Goal: Transaction & Acquisition: Purchase product/service

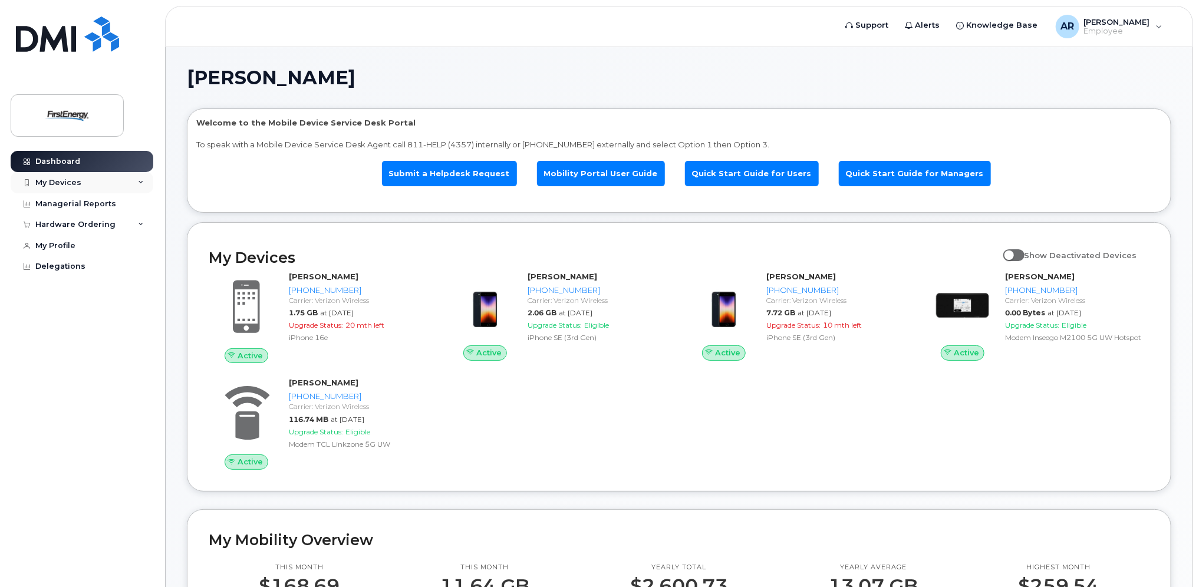
click at [59, 181] on div "My Devices" at bounding box center [58, 182] width 46 height 9
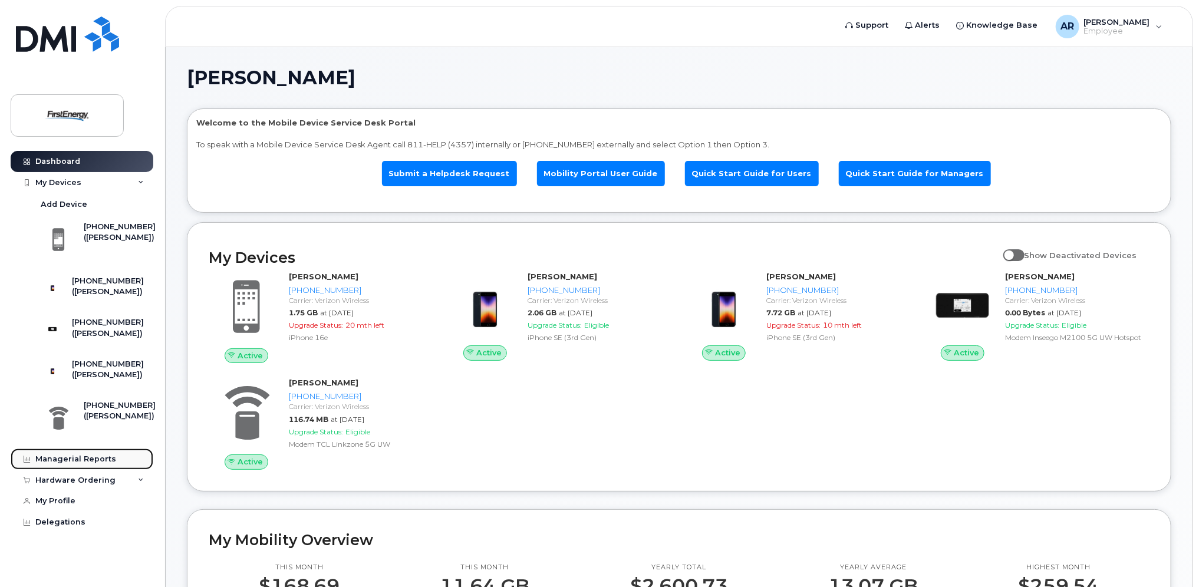
click at [84, 464] on div "Managerial Reports" at bounding box center [75, 458] width 81 height 9
click at [93, 485] on div "Hardware Ordering" at bounding box center [75, 480] width 80 height 9
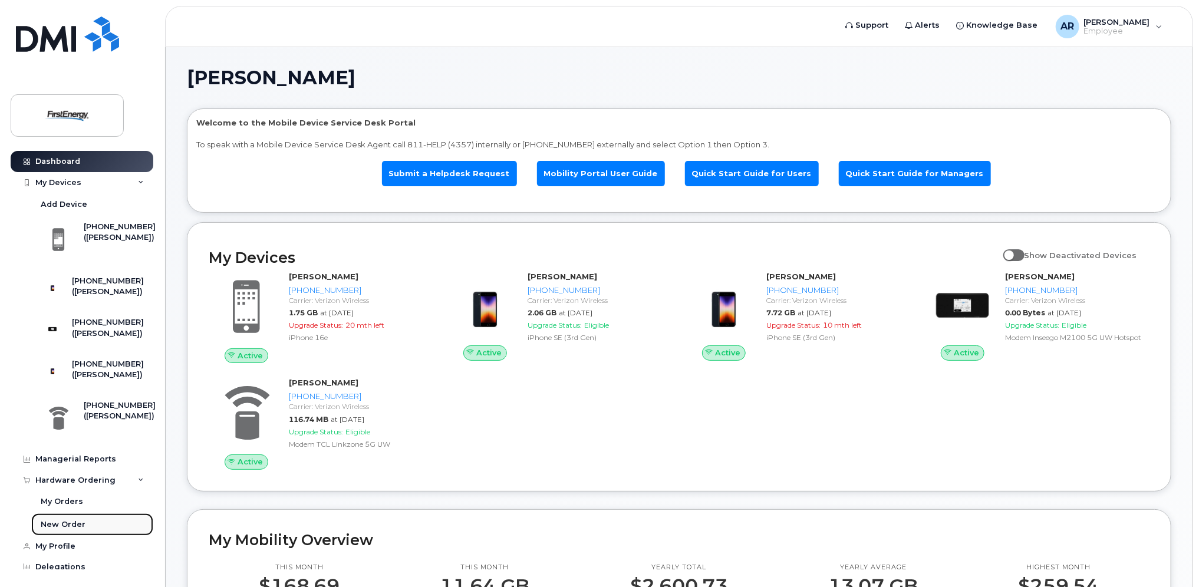
click at [71, 530] on div "New Order" at bounding box center [63, 524] width 45 height 11
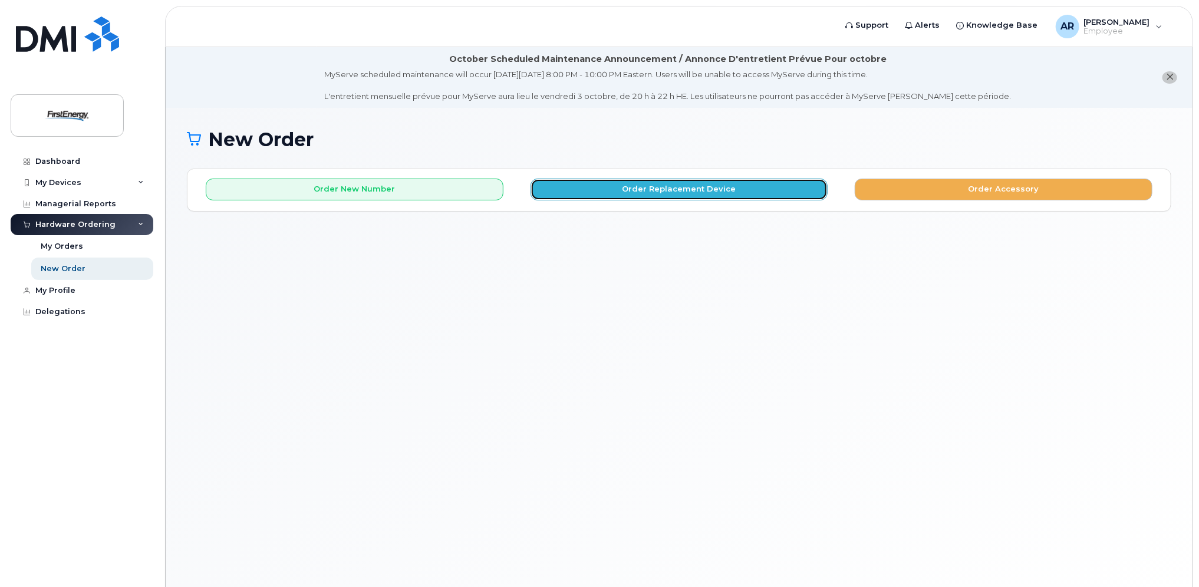
click at [690, 186] on button "Order Replacement Device" at bounding box center [679, 190] width 298 height 22
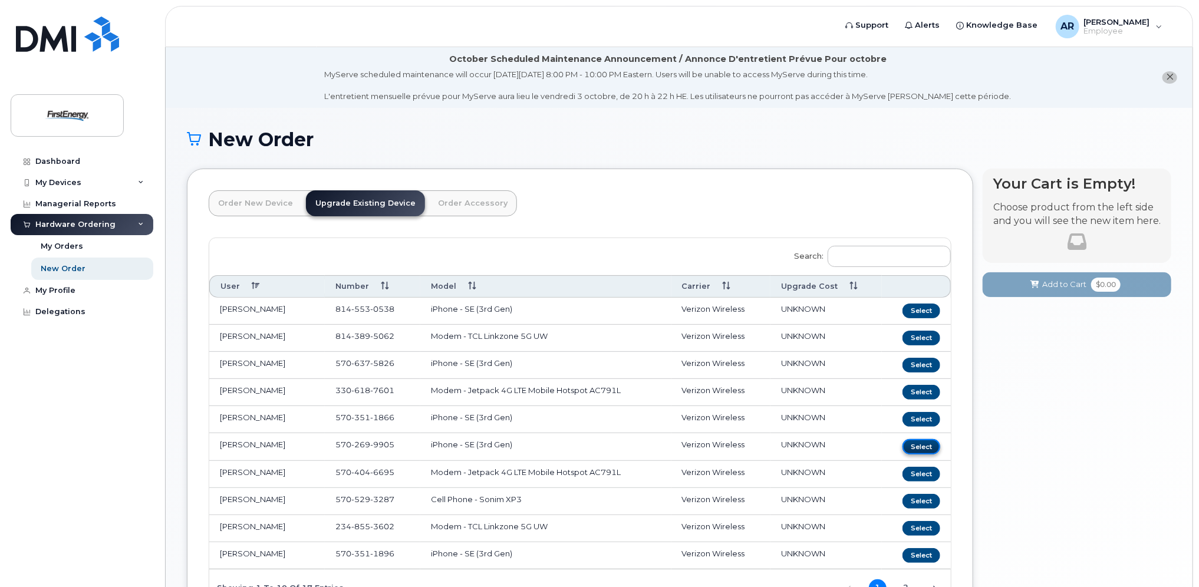
click at [919, 443] on button "Select" at bounding box center [921, 446] width 38 height 15
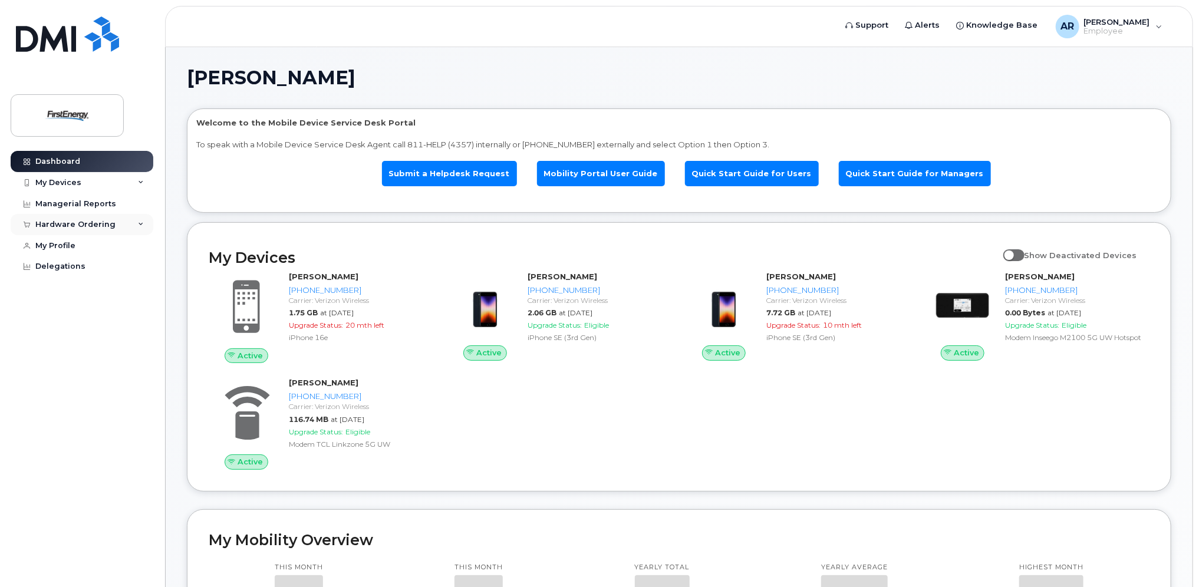
click at [75, 220] on div "Hardware Ordering" at bounding box center [75, 224] width 80 height 9
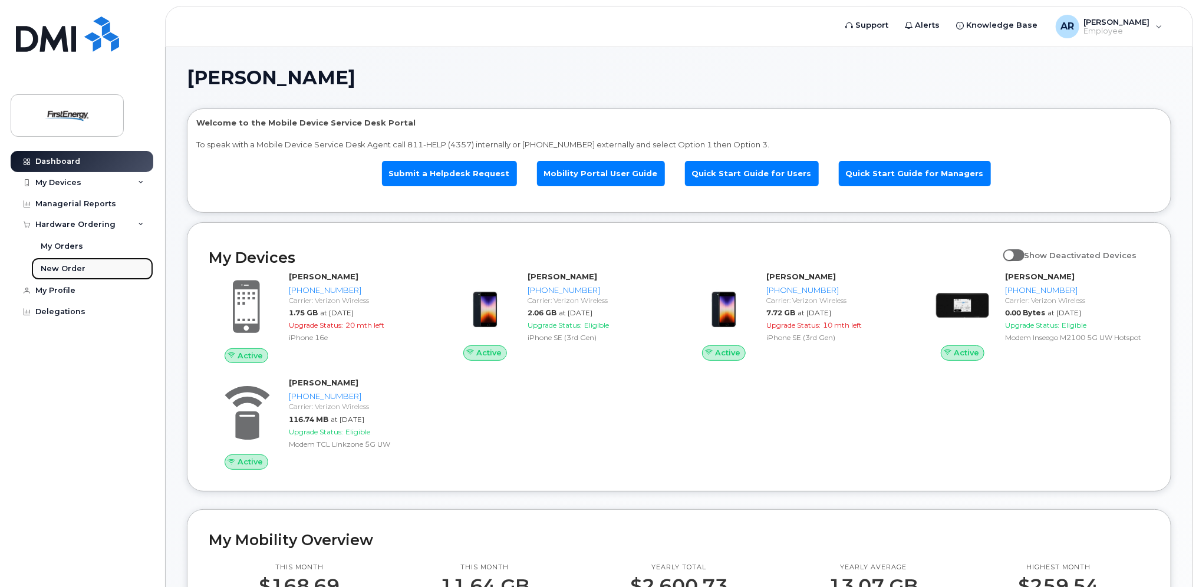
click at [67, 265] on div "New Order" at bounding box center [63, 268] width 45 height 11
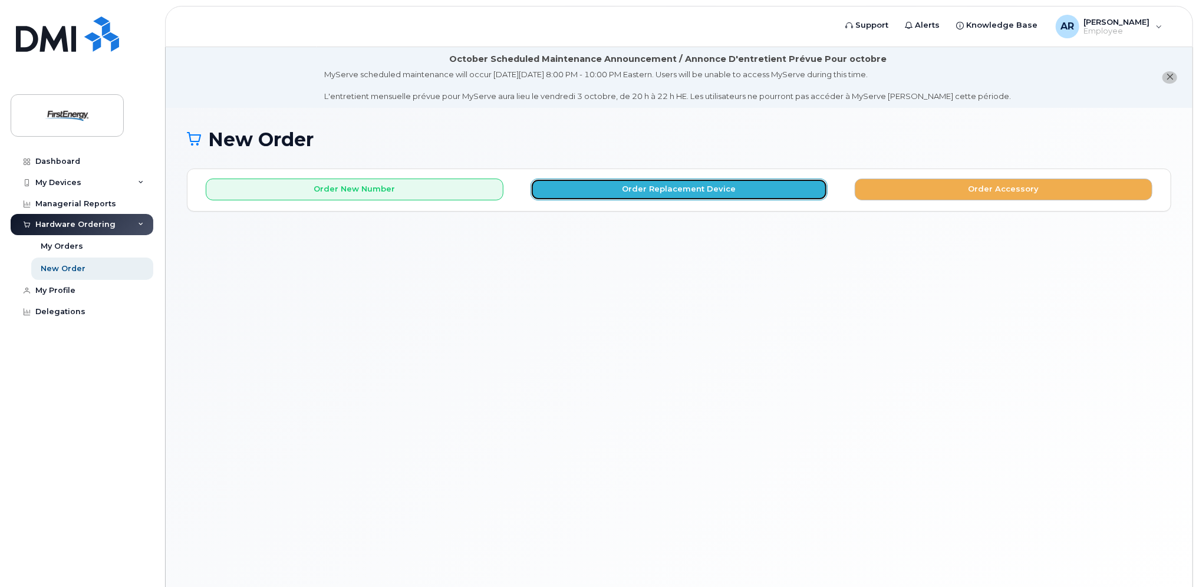
click at [717, 196] on button "Order Replacement Device" at bounding box center [679, 190] width 298 height 22
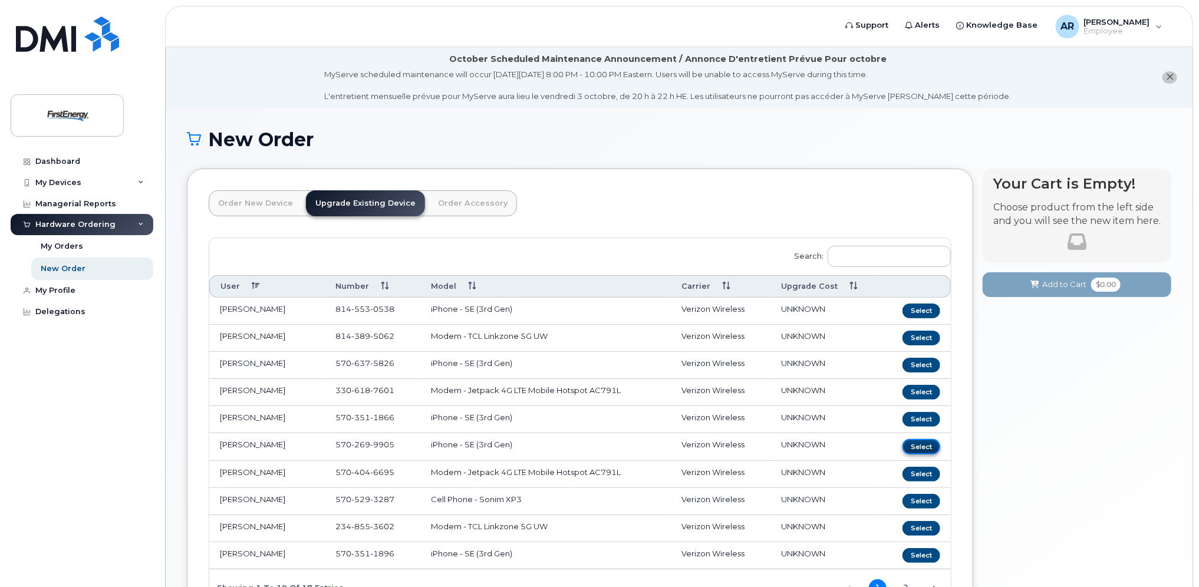
click at [928, 441] on button "Select" at bounding box center [921, 446] width 38 height 15
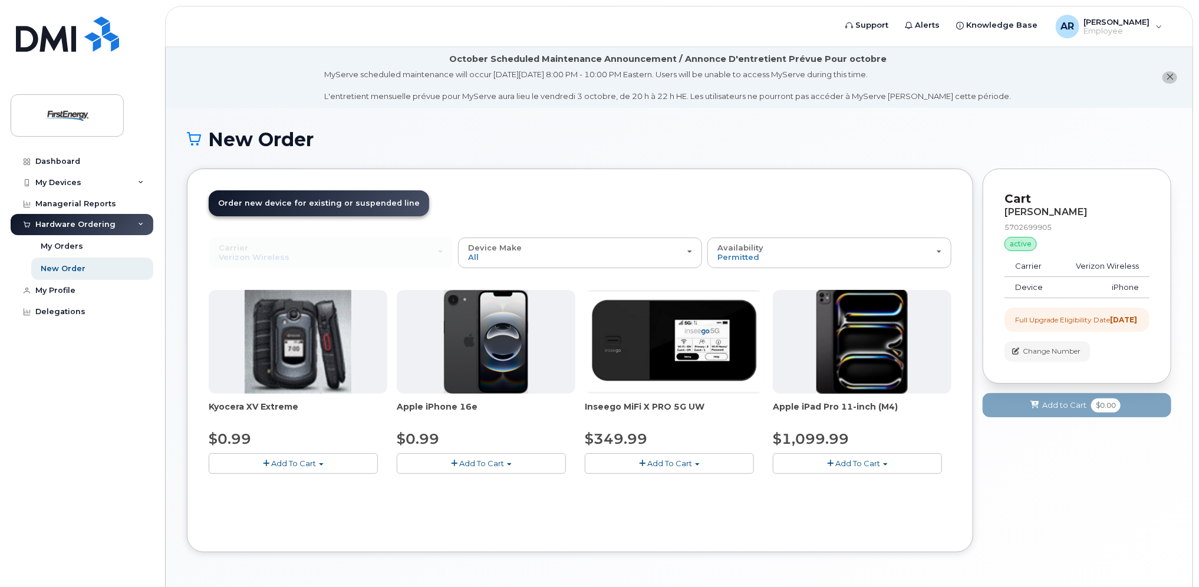
click at [475, 460] on span "Add To Cart" at bounding box center [481, 463] width 45 height 9
click at [469, 481] on link "$0.99 - 2 Year Upgrade" at bounding box center [457, 485] width 114 height 15
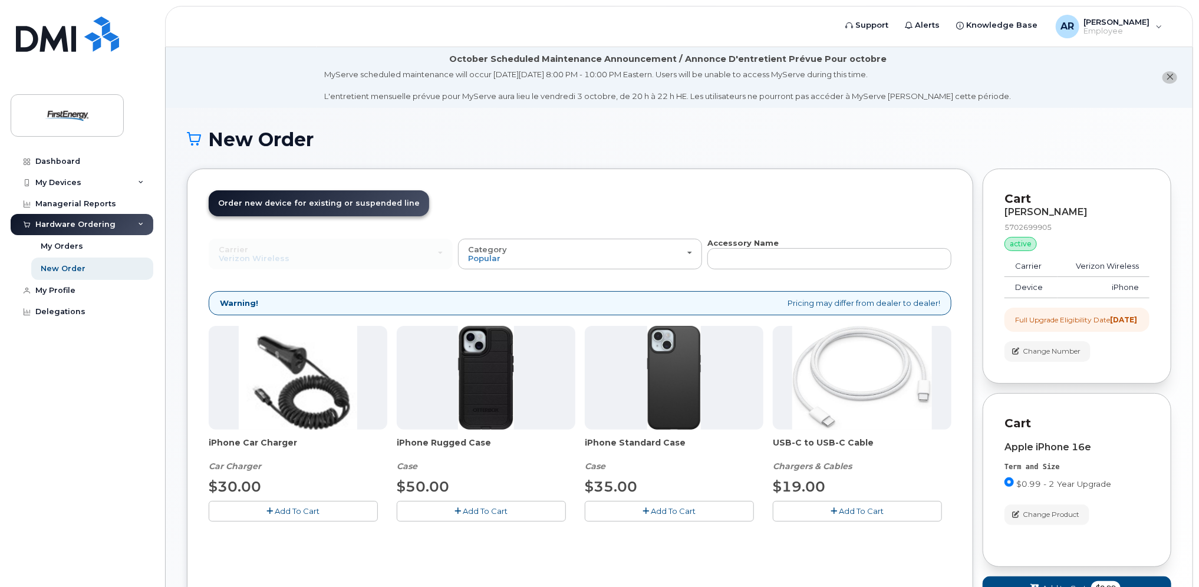
click at [467, 512] on span "Add To Cart" at bounding box center [485, 510] width 45 height 9
click at [481, 507] on icon "button" at bounding box center [481, 511] width 6 height 8
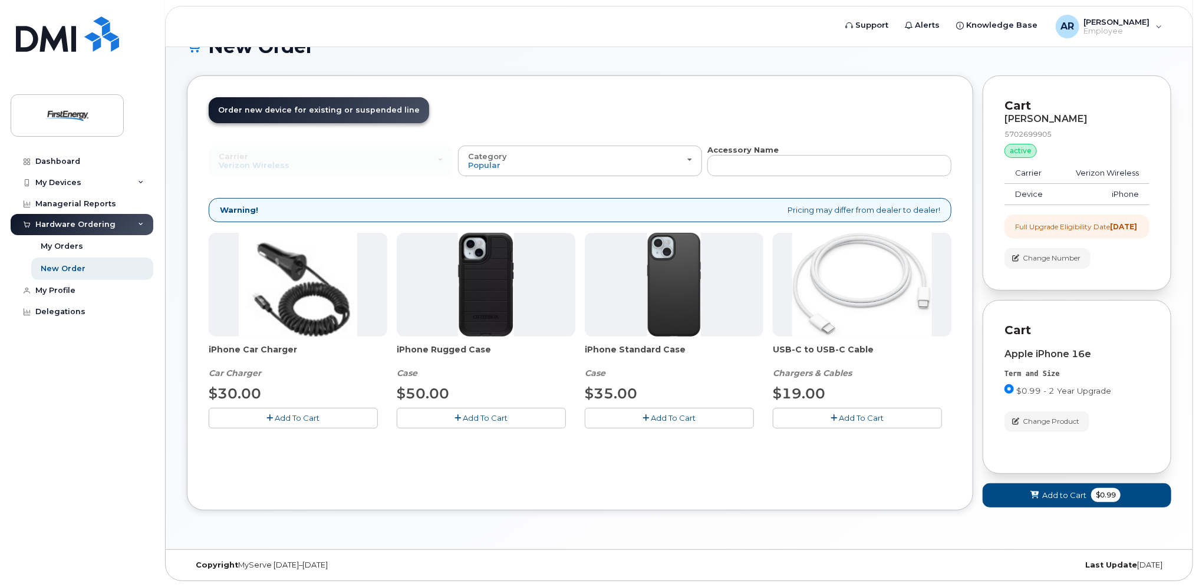
scroll to position [101, 0]
click at [1046, 493] on span "Add to Cart" at bounding box center [1064, 495] width 44 height 11
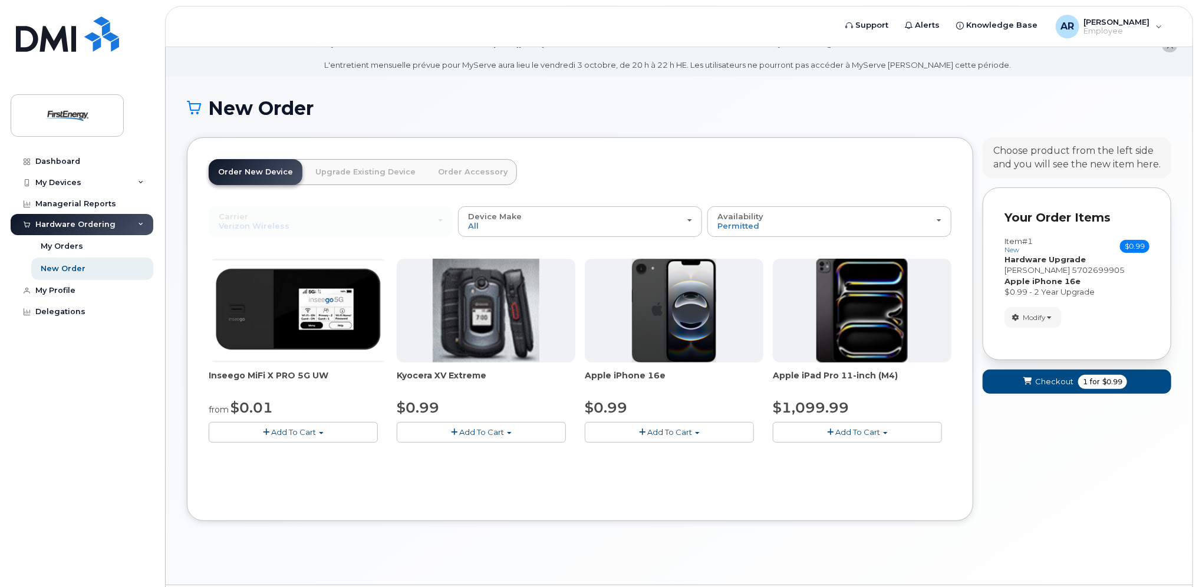
scroll to position [0, 0]
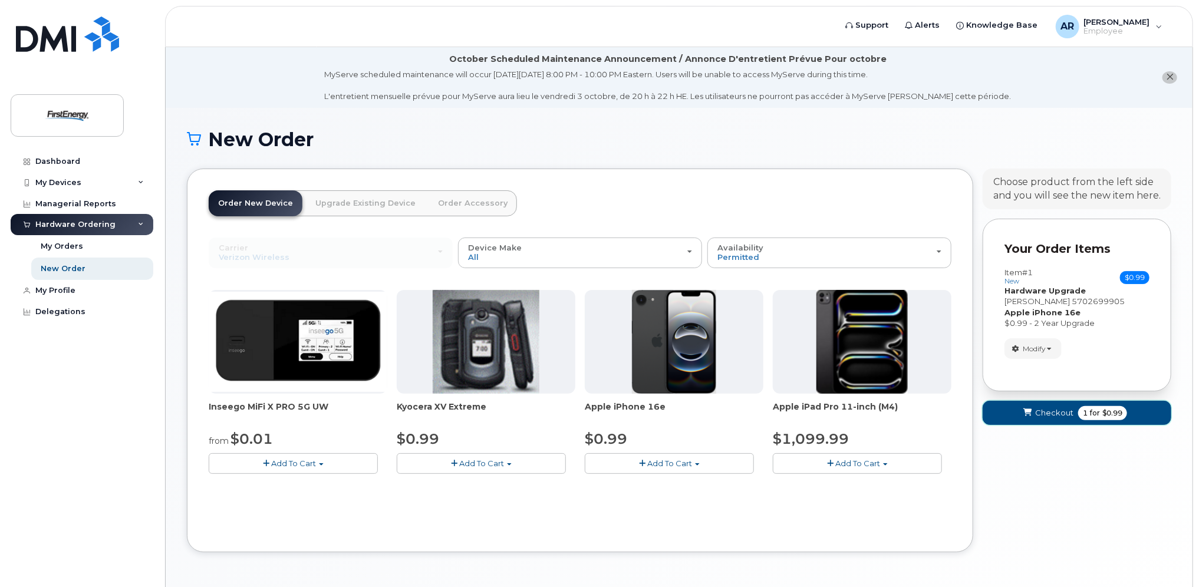
click at [1040, 410] on span "Checkout" at bounding box center [1054, 412] width 38 height 11
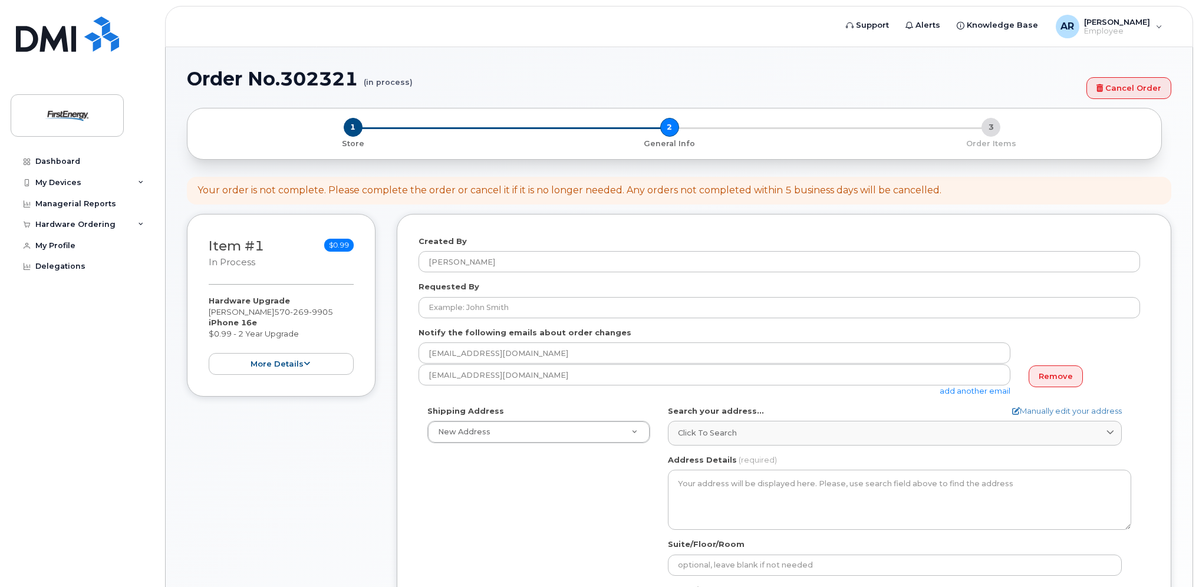
select select
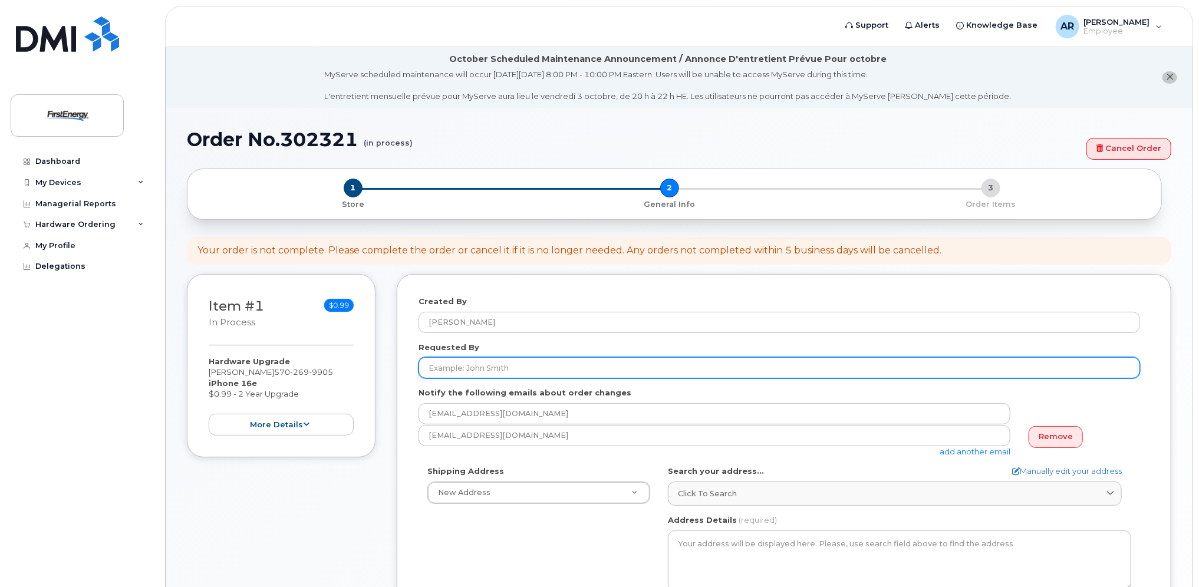
click at [447, 366] on input "Requested By" at bounding box center [778, 367] width 721 height 21
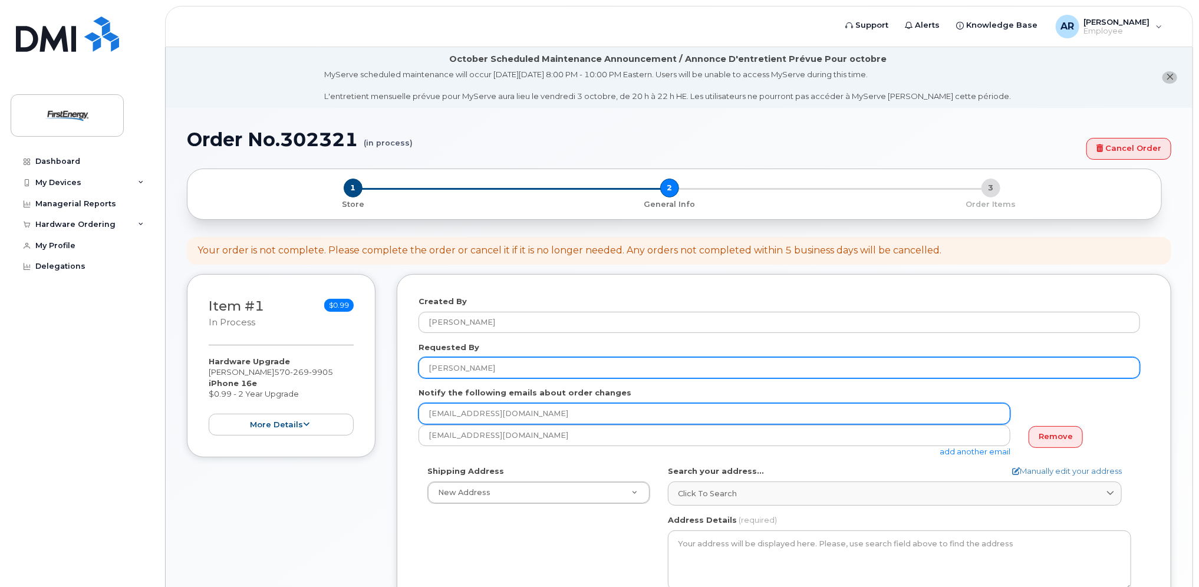
type input "[PERSON_NAME]"
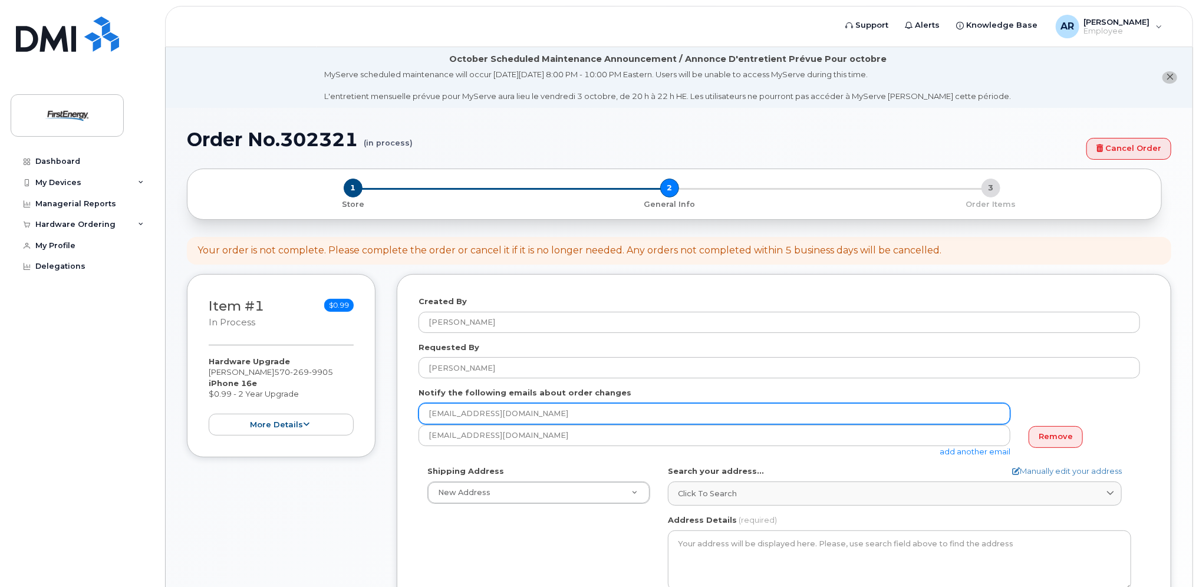
click at [503, 410] on input "[EMAIL_ADDRESS][DOMAIN_NAME]" at bounding box center [714, 413] width 592 height 21
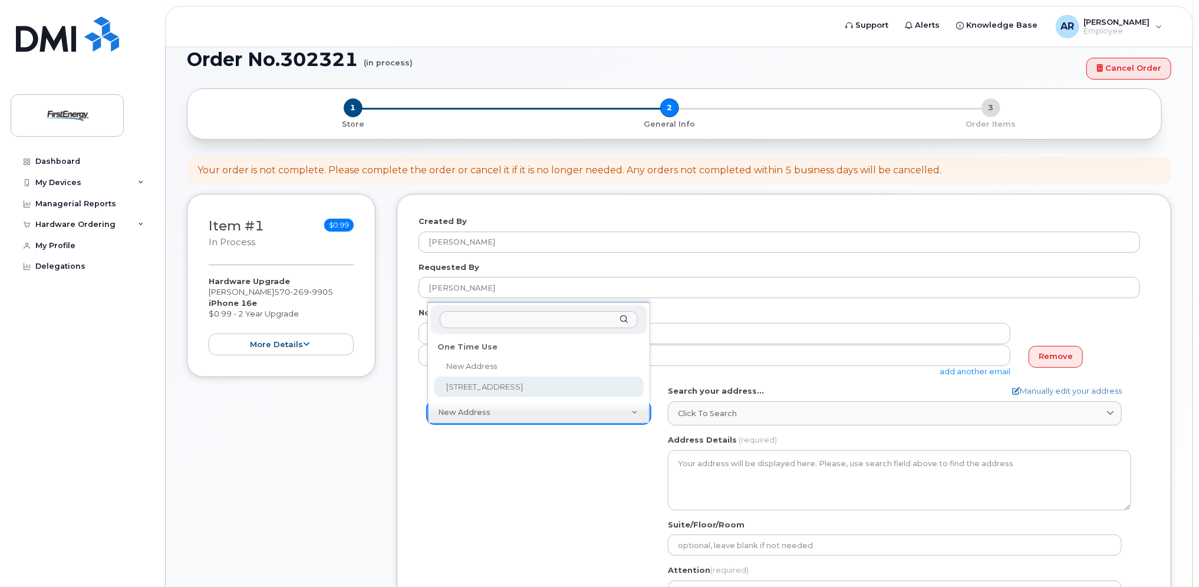
scroll to position [236, 0]
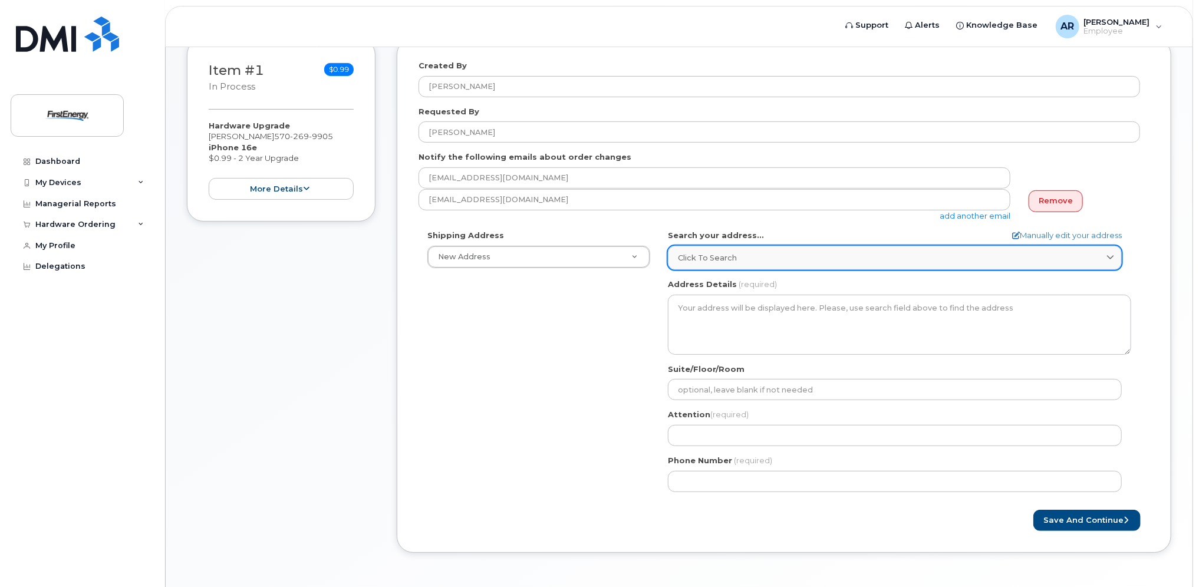
click at [799, 259] on div "Click to search" at bounding box center [895, 257] width 434 height 11
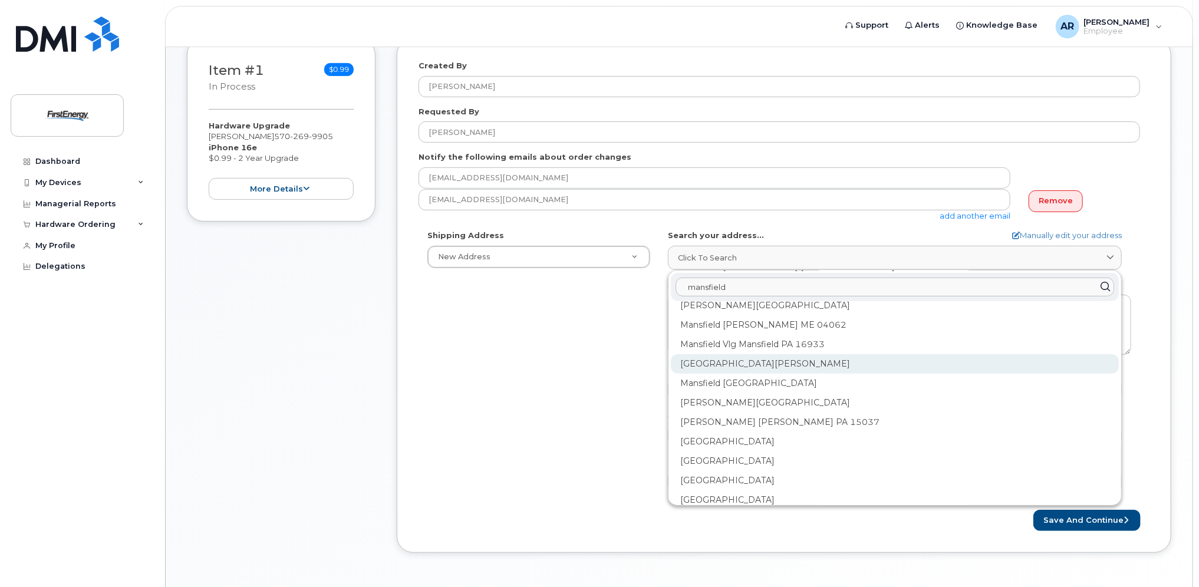
scroll to position [648, 0]
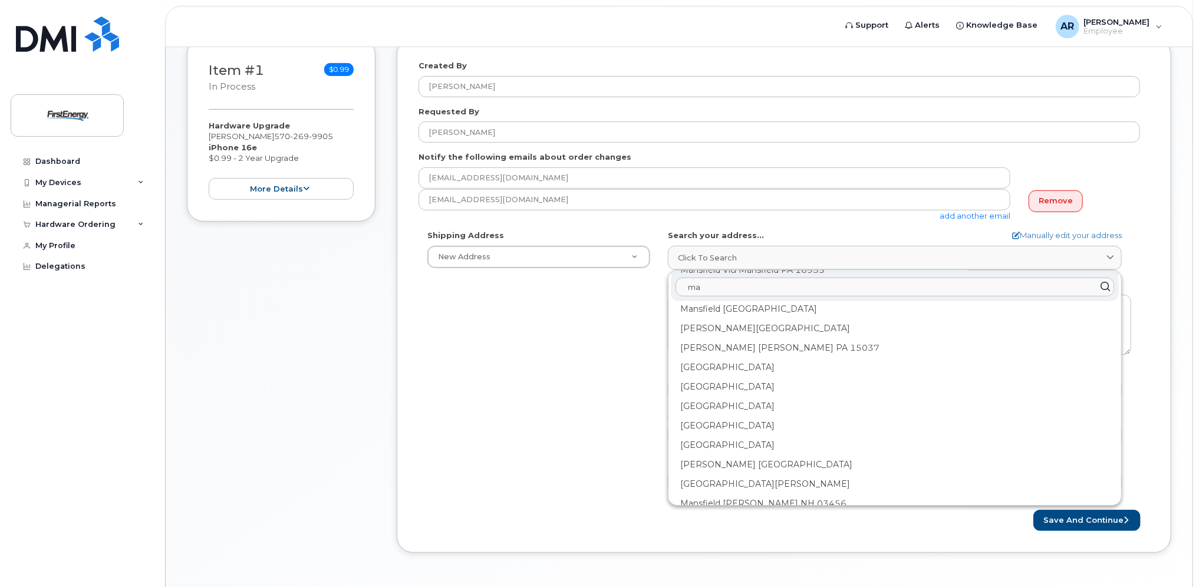
type input "m"
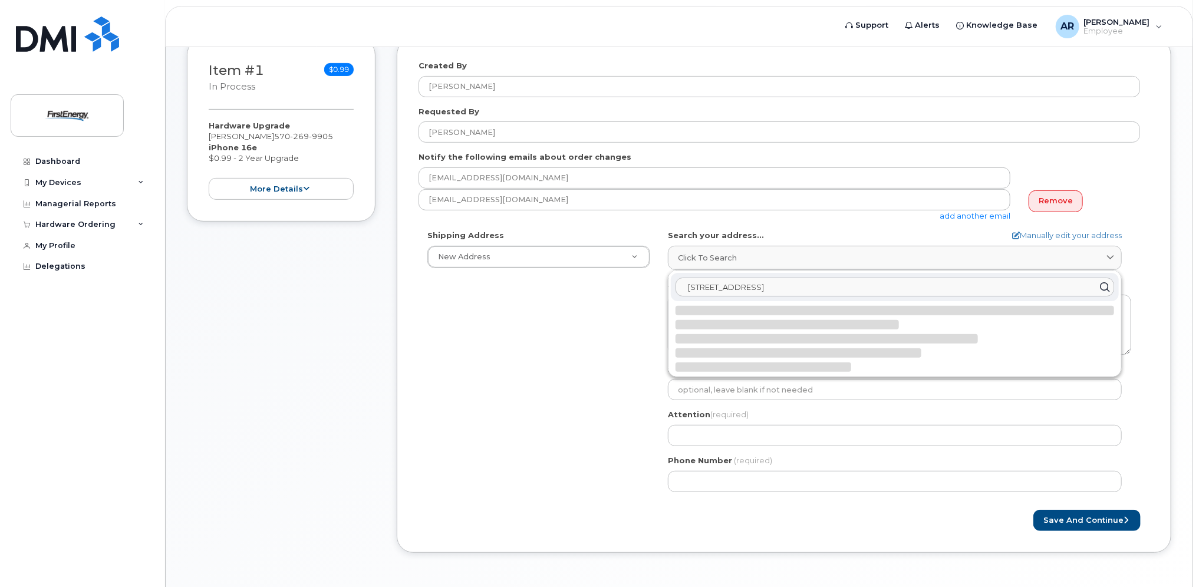
scroll to position [0, 0]
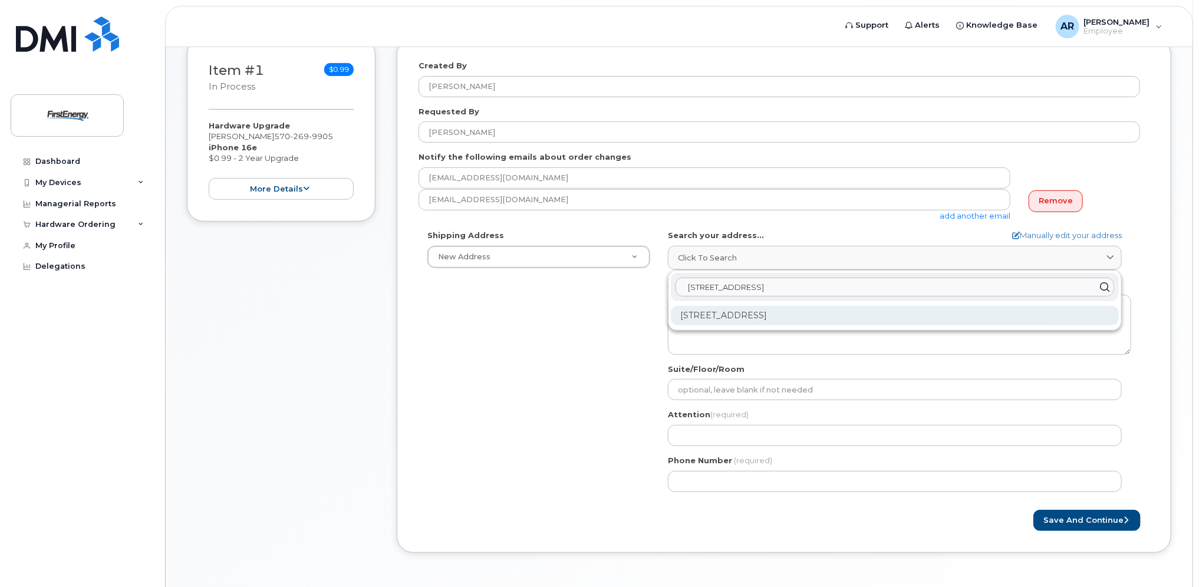
type input "873 S Main St Mansfield PA"
click at [768, 316] on div "873 S Main St Mansfield PA 16933-9511" at bounding box center [895, 315] width 448 height 19
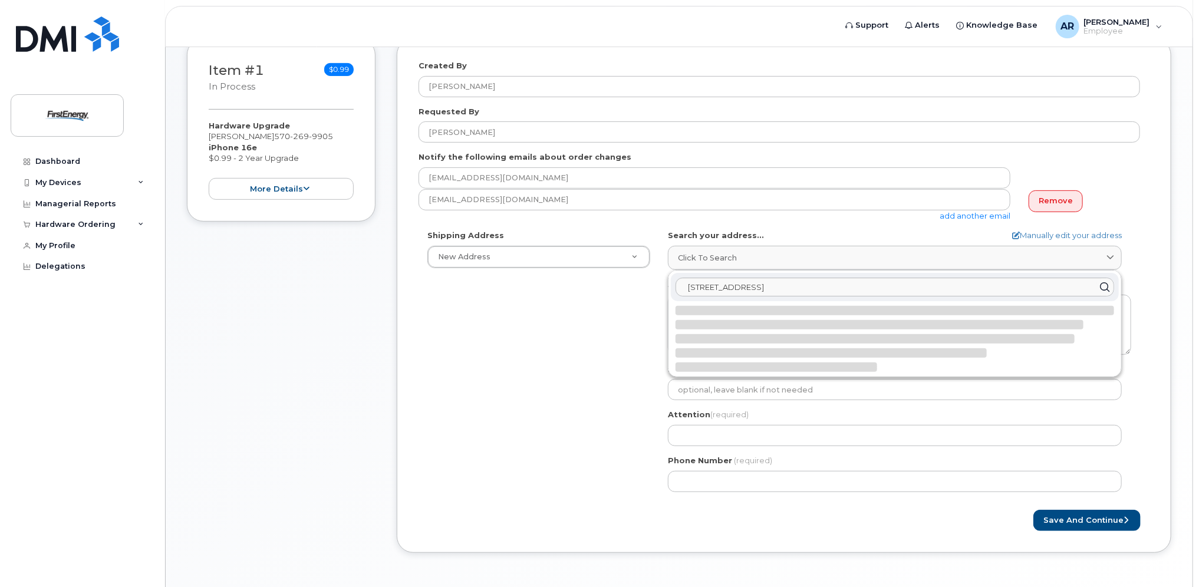
select select
type textarea "873 S Main St MANSFIELD PA 16933-9511 UNITED STATES"
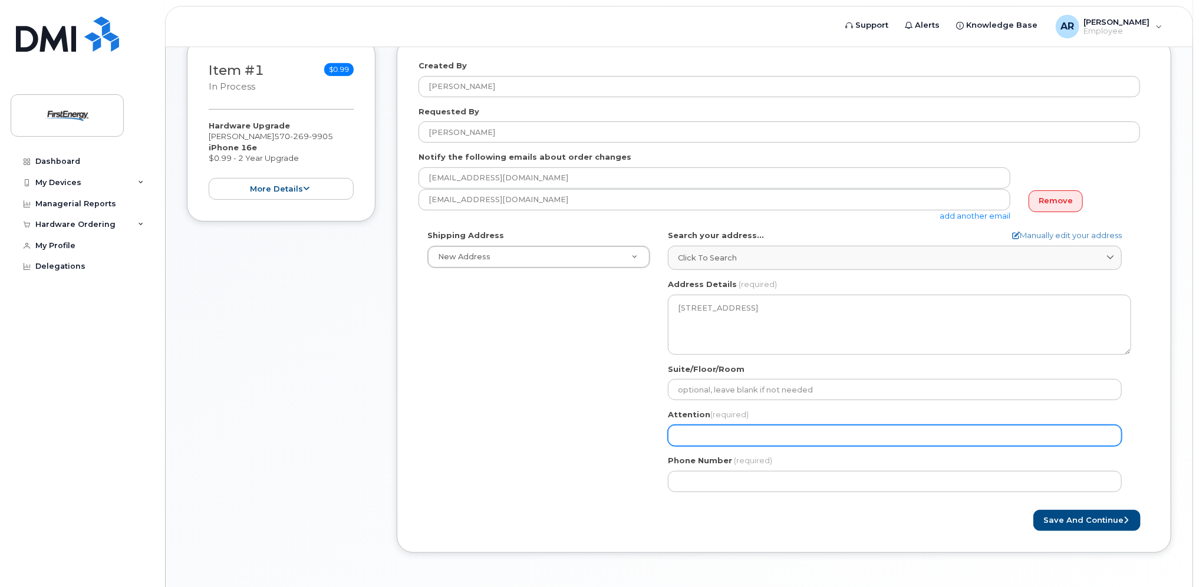
click at [753, 436] on input "Attention (required)" at bounding box center [895, 435] width 454 height 21
select select
type input "J"
select select
type input "Ja"
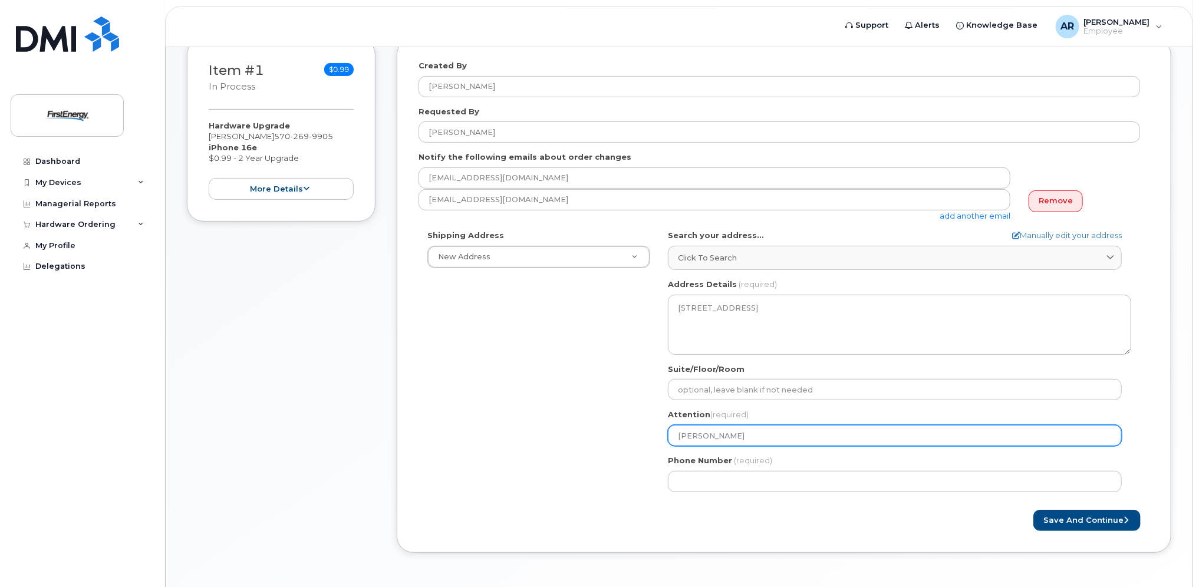
select select
type input "Jam"
select select
type input "Jame"
select select
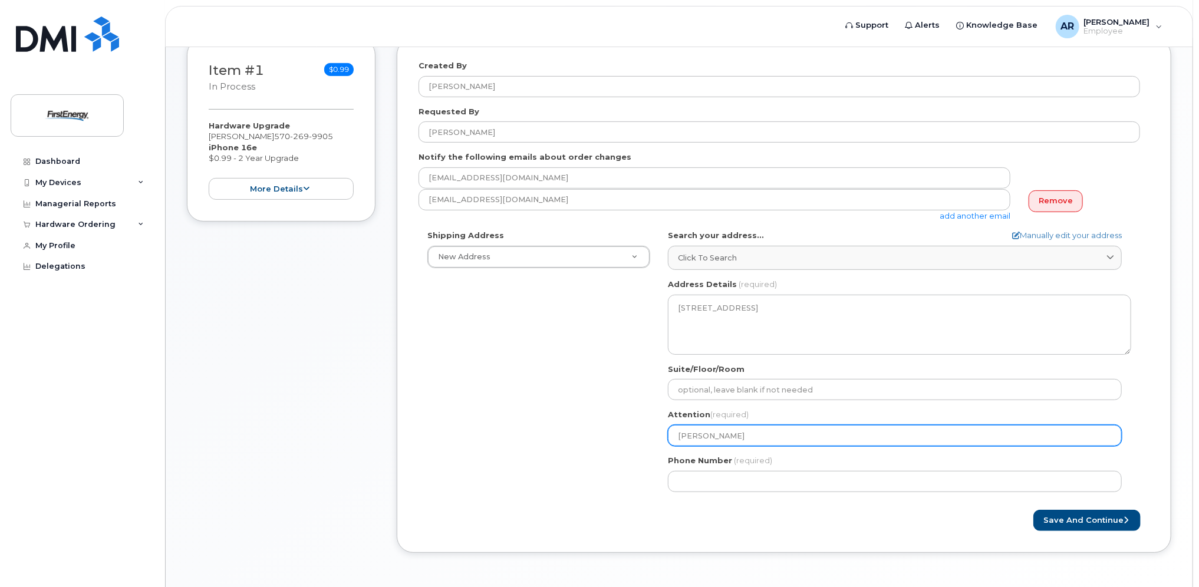
type input "James"
select select
type input "James H"
select select
type input "James Ho"
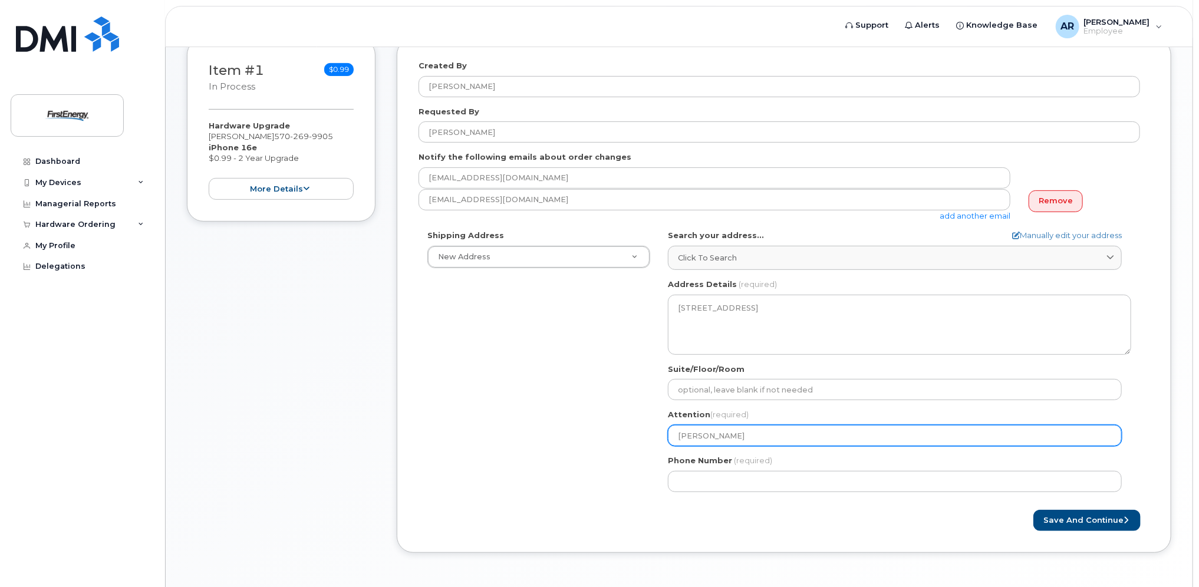
select select
type input "James Hor"
select select
type input "James Horv"
select select
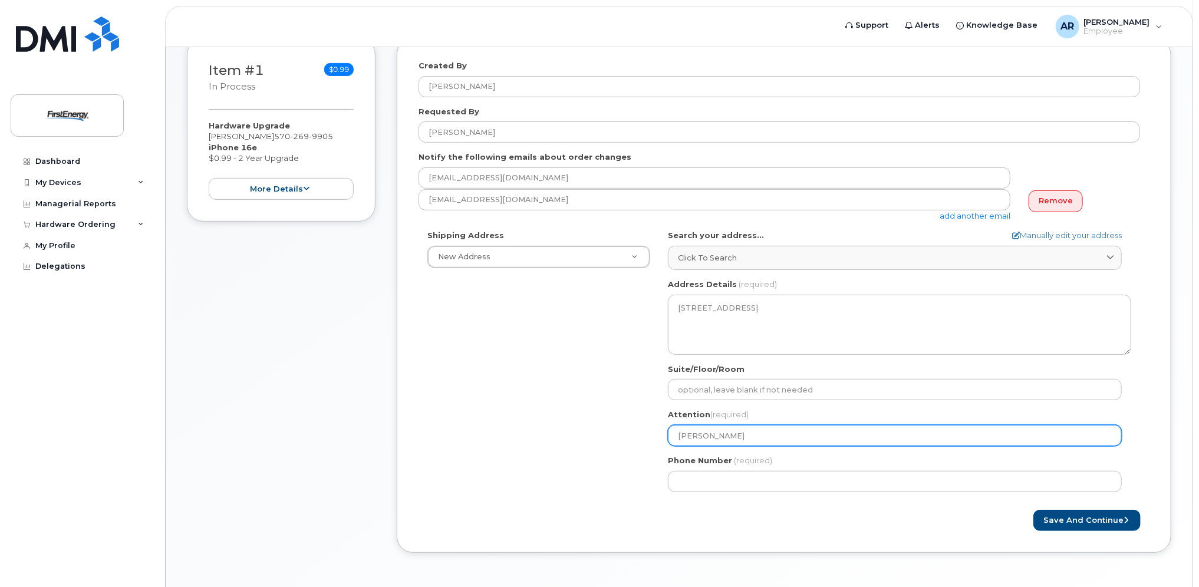
type input "James Horva"
select select
type input "James Horvat"
select select
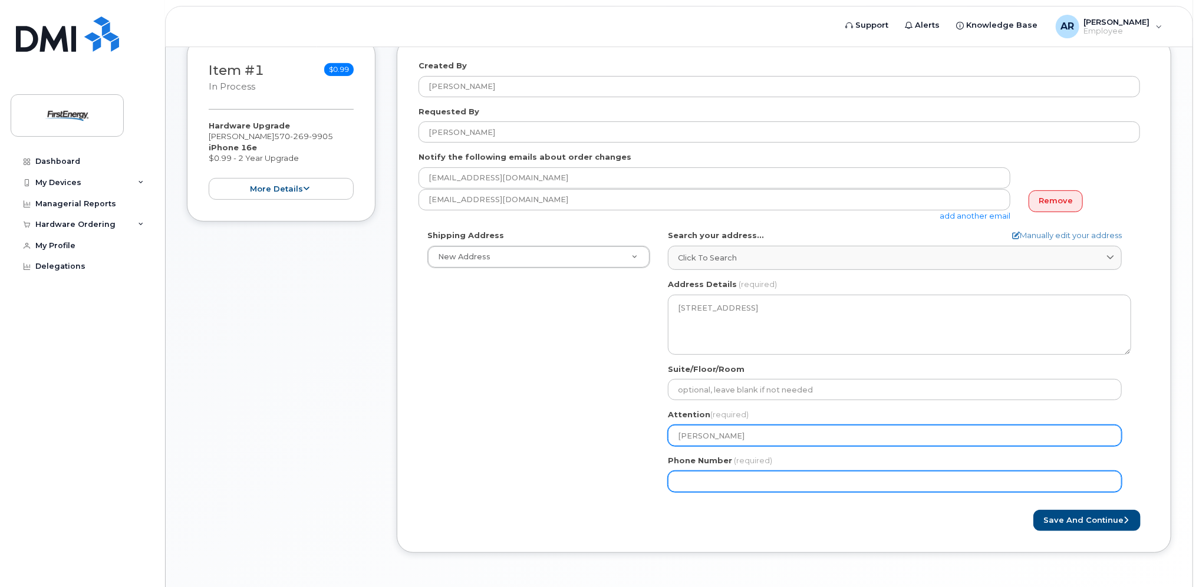
type input "James Horvath"
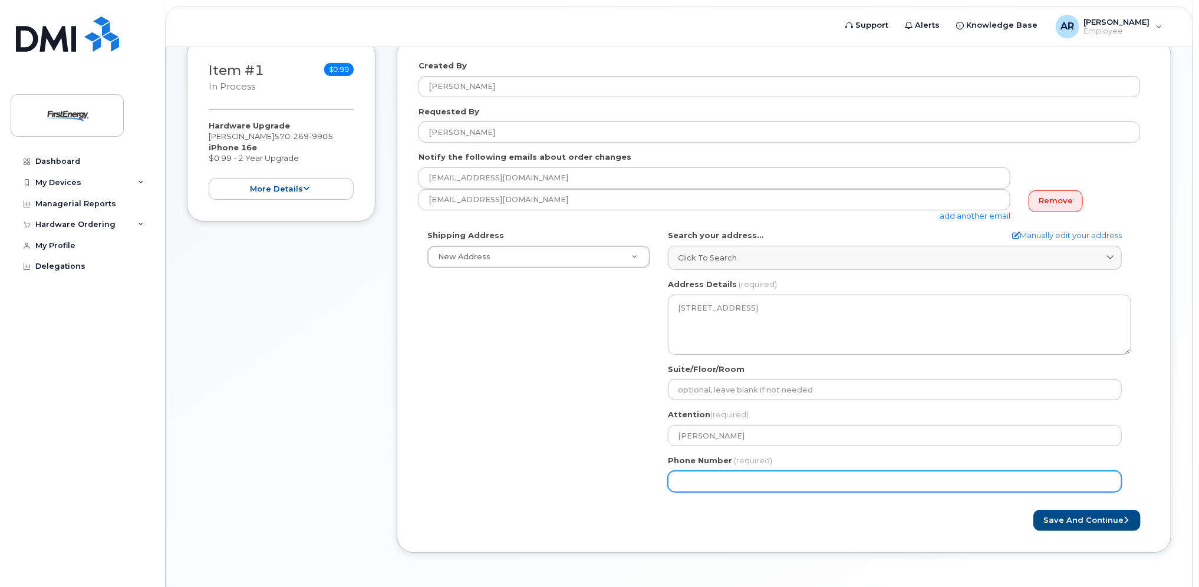
click at [688, 483] on input "Phone Number" at bounding box center [895, 481] width 454 height 21
type input "570"
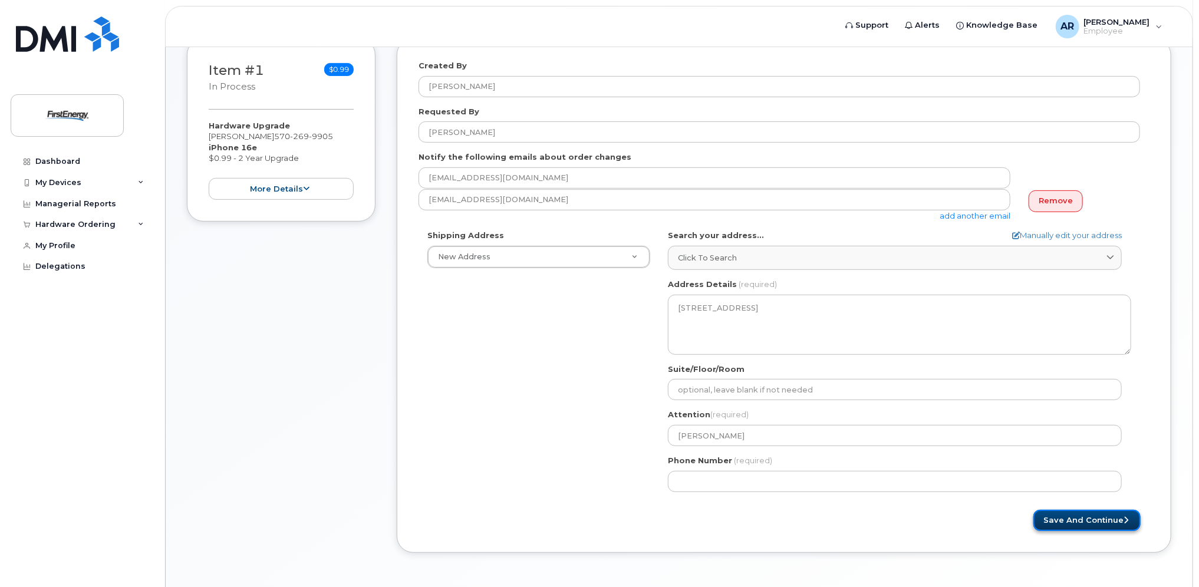
click at [1106, 519] on button "Save and Continue" at bounding box center [1086, 521] width 107 height 22
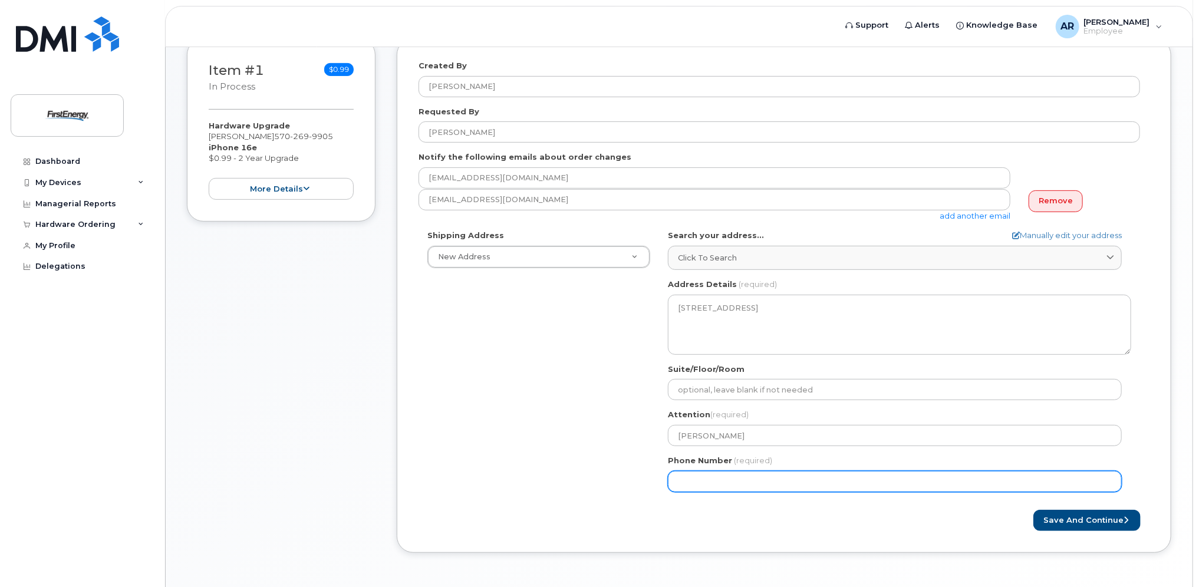
click at [717, 478] on input "Phone Number" at bounding box center [895, 481] width 454 height 21
click at [698, 480] on input "Phone Number" at bounding box center [895, 481] width 454 height 21
select select
type input "5702699905"
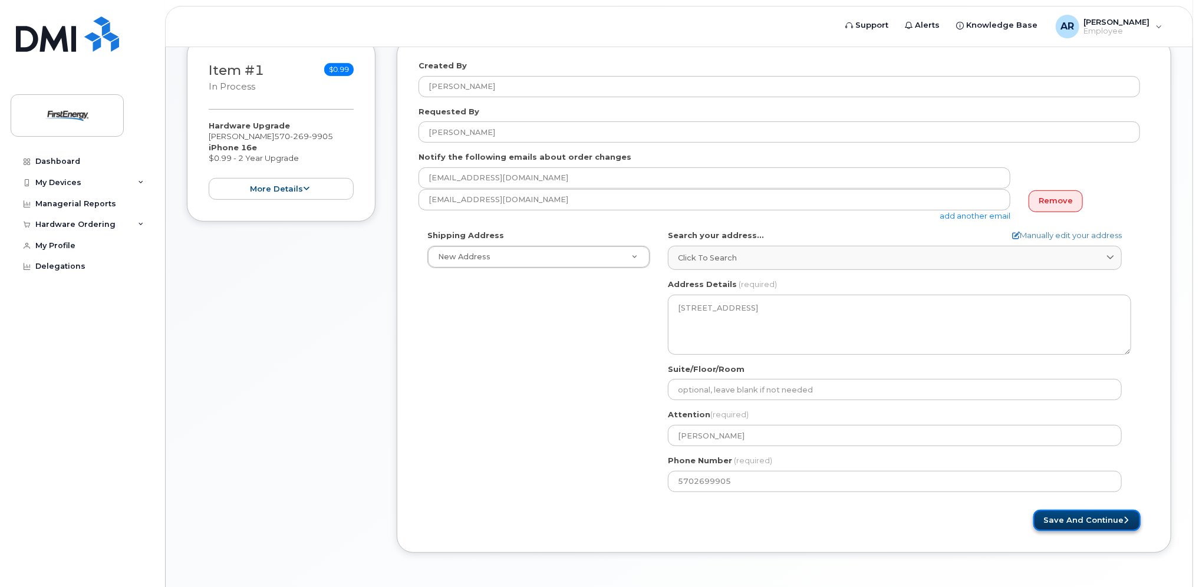
click at [1097, 520] on button "Save and Continue" at bounding box center [1086, 521] width 107 height 22
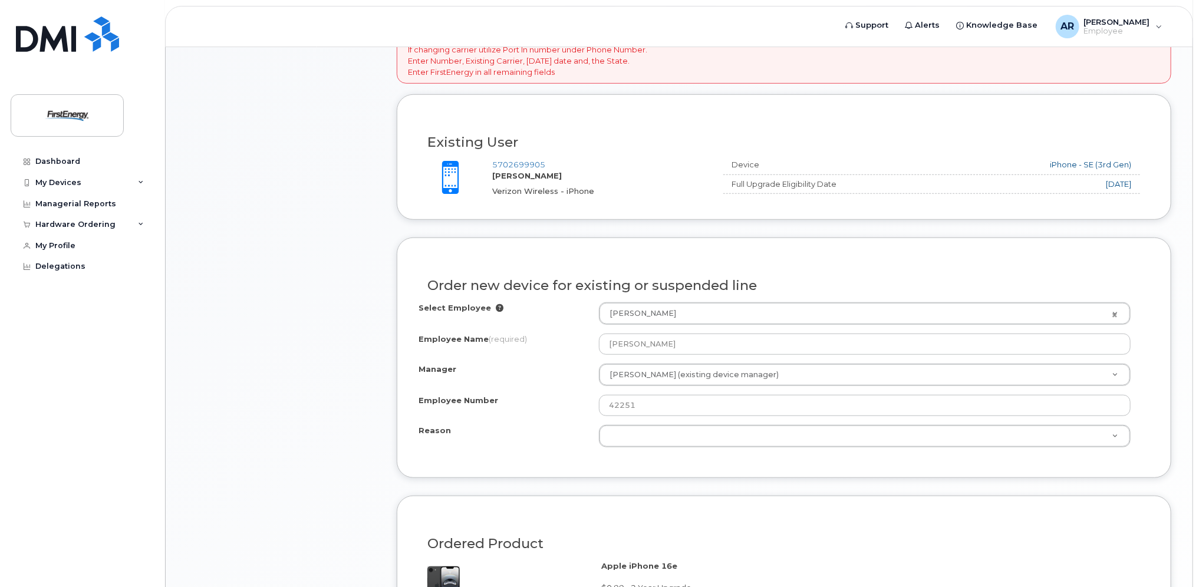
scroll to position [472, 0]
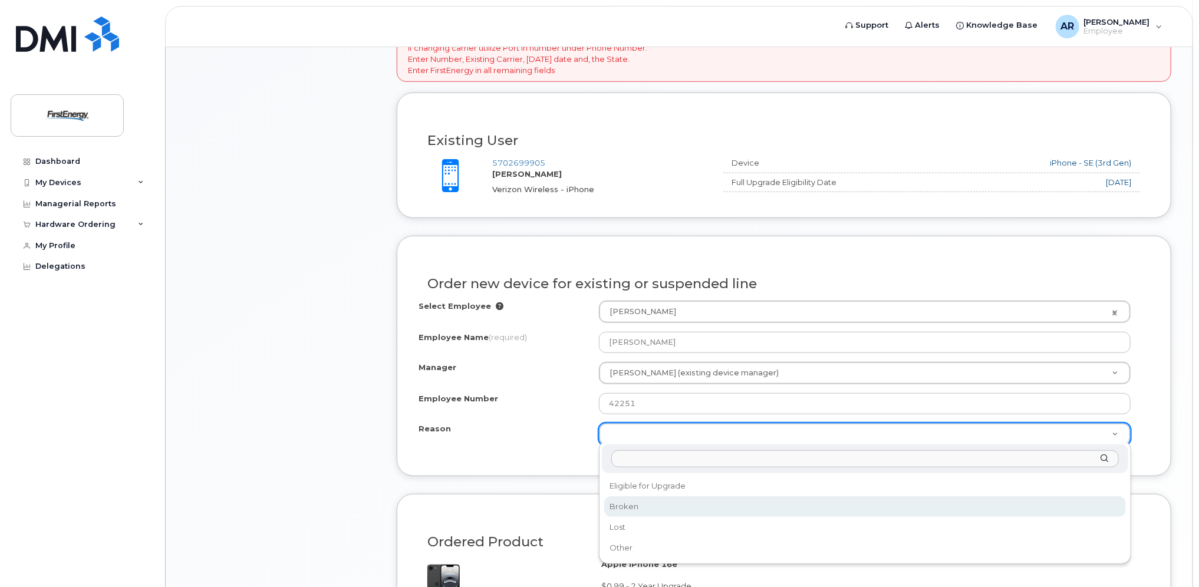
select select "broken"
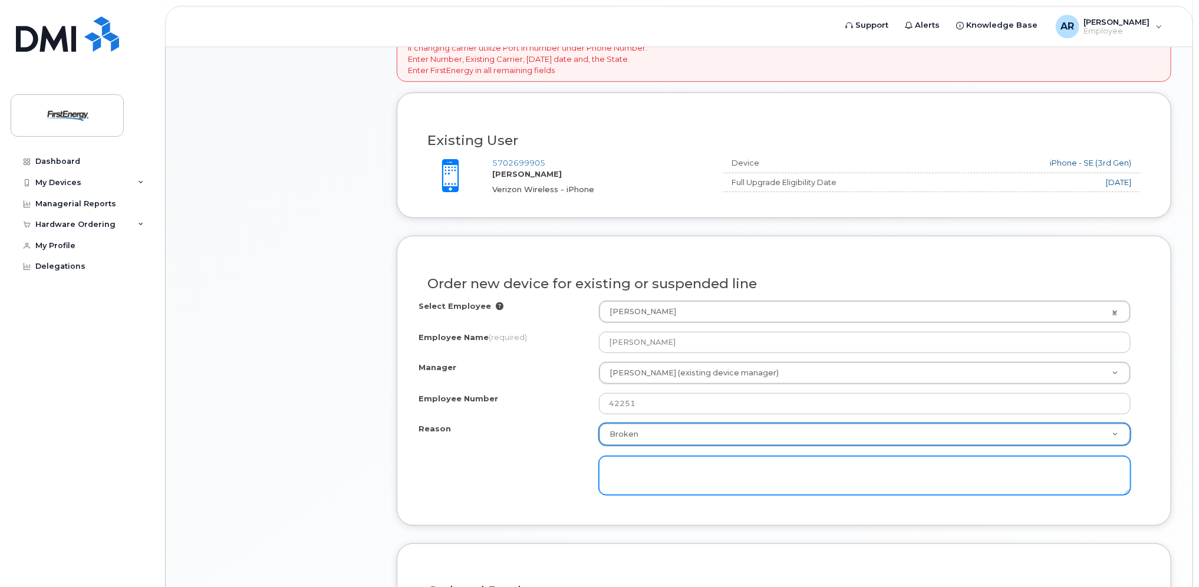
click at [635, 461] on textarea at bounding box center [865, 475] width 532 height 39
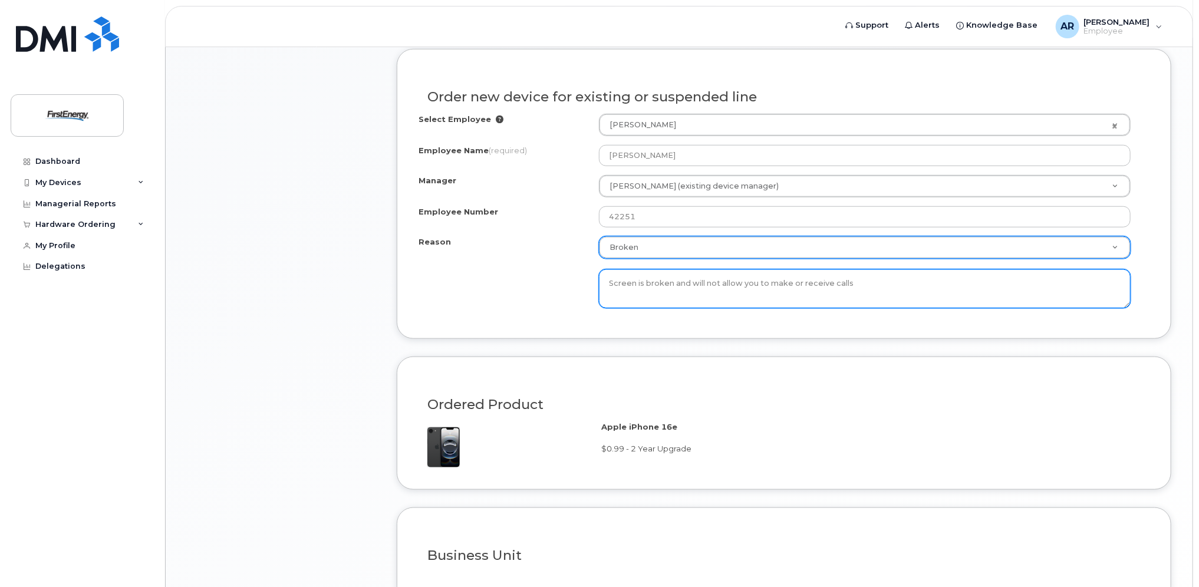
scroll to position [766, 0]
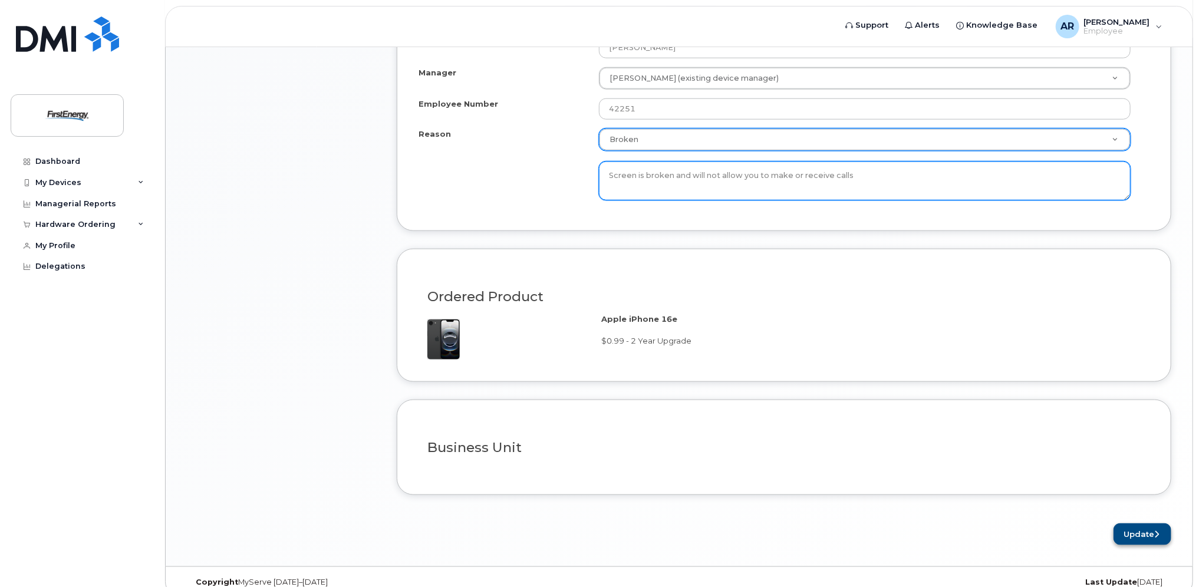
type textarea "Screen is broken and will not allow you to make or receive calls"
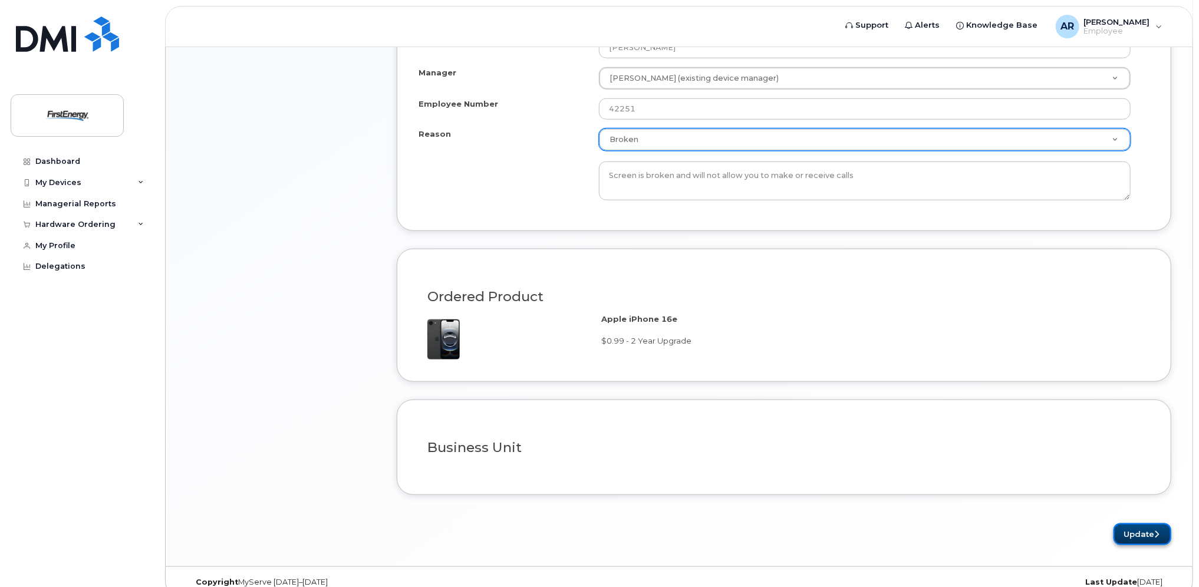
click at [1127, 530] on button "Update" at bounding box center [1142, 534] width 58 height 22
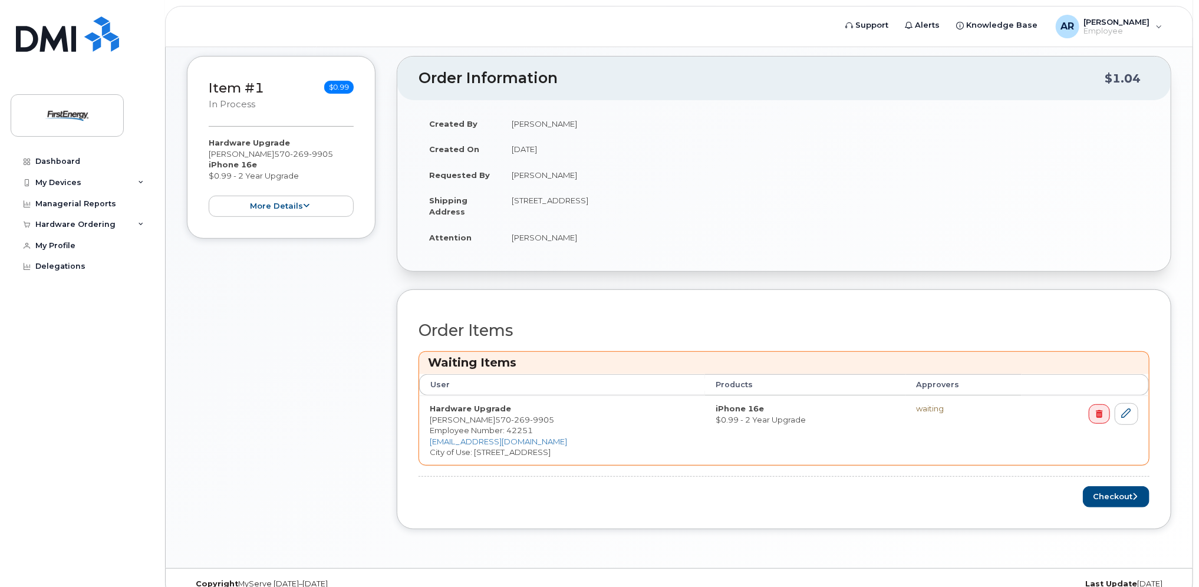
scroll to position [285, 0]
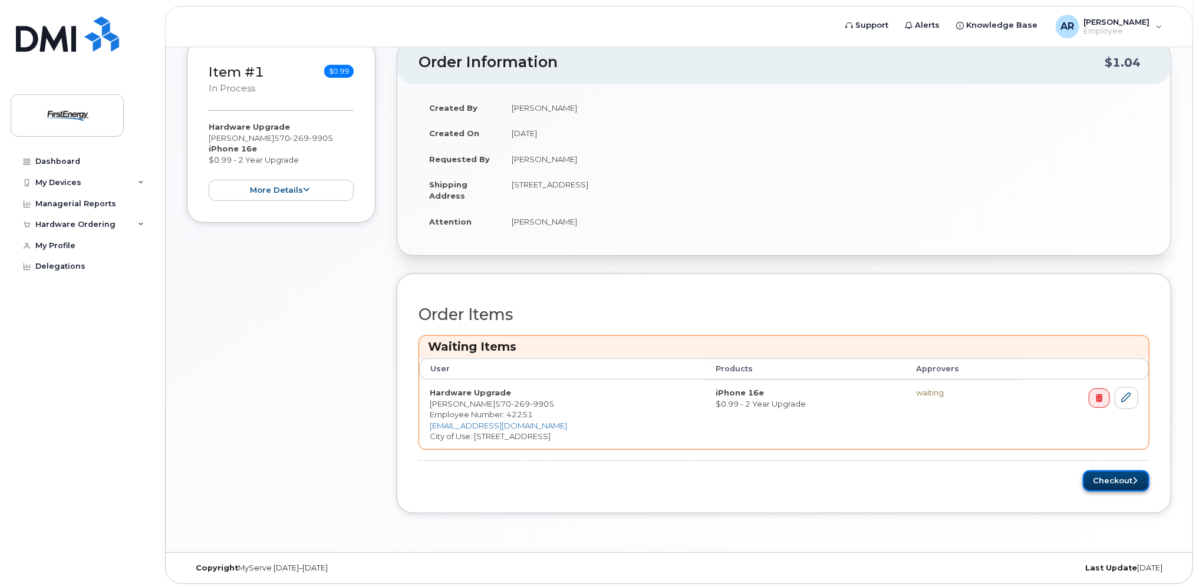
click at [1121, 478] on button "Checkout" at bounding box center [1116, 481] width 67 height 22
